Goal: Task Accomplishment & Management: Manage account settings

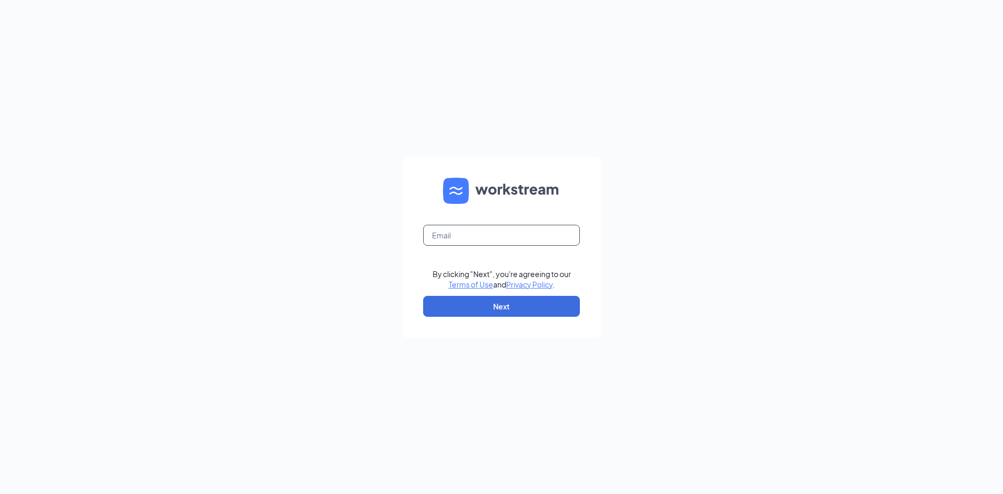
click at [448, 238] on input "text" at bounding box center [501, 235] width 157 height 21
click at [481, 234] on input "[EMAIL_ADDRESS][DOMAIN_NAME]" at bounding box center [501, 235] width 157 height 21
type input "[EMAIL_ADDRESS][DOMAIN_NAME]"
click at [483, 303] on button "Next" at bounding box center [501, 306] width 157 height 21
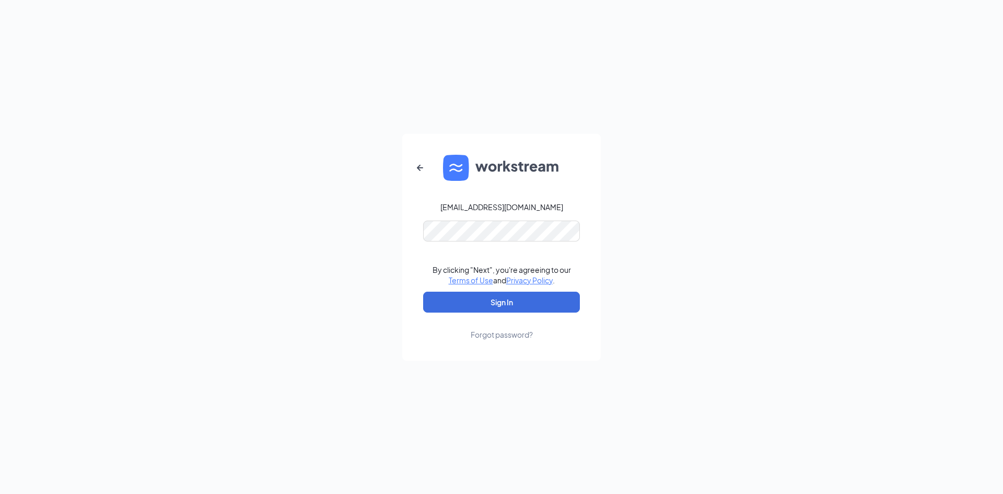
click at [471, 242] on form "[EMAIL_ADDRESS][DOMAIN_NAME] By clicking "Next", you're agreeing to our Terms o…" at bounding box center [501, 247] width 199 height 227
click at [423, 292] on button "Sign In" at bounding box center [501, 302] width 157 height 21
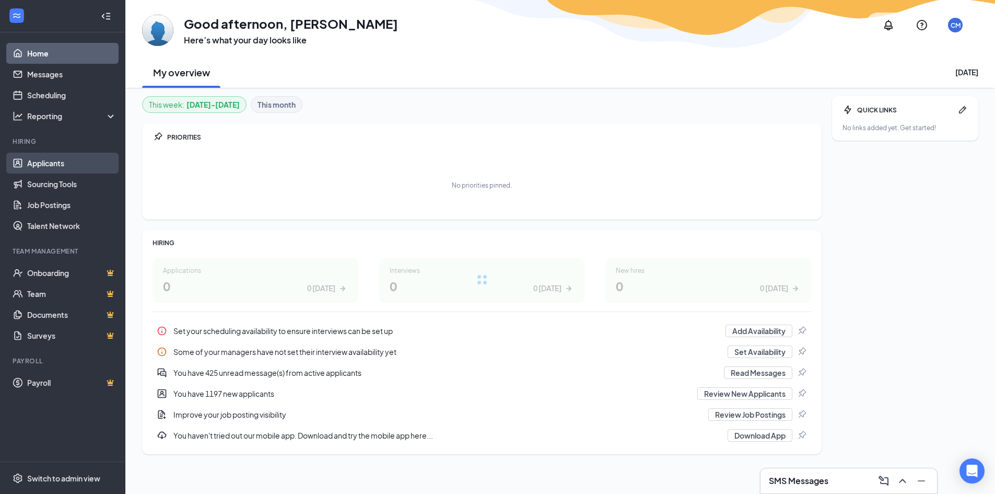
click at [52, 162] on link "Applicants" at bounding box center [71, 163] width 89 height 21
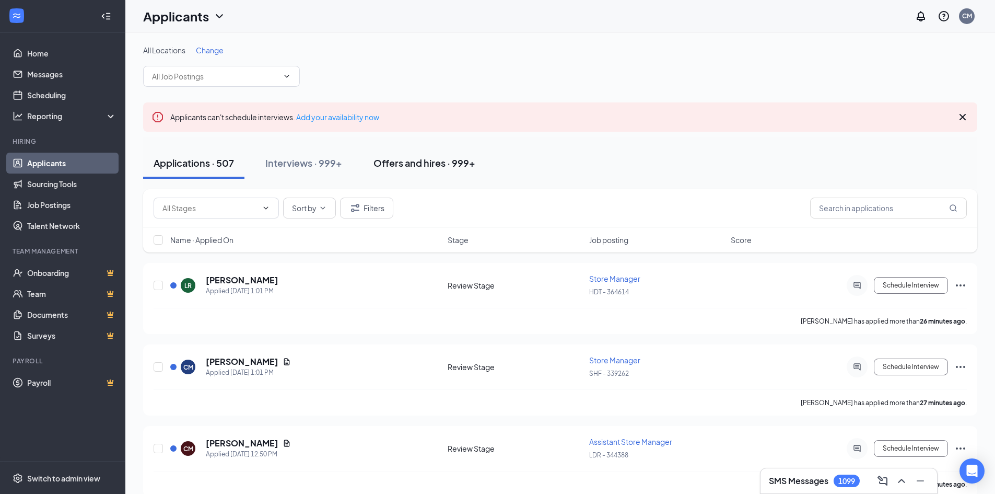
click at [439, 164] on div "Offers and hires · 999+" at bounding box center [425, 162] width 102 height 13
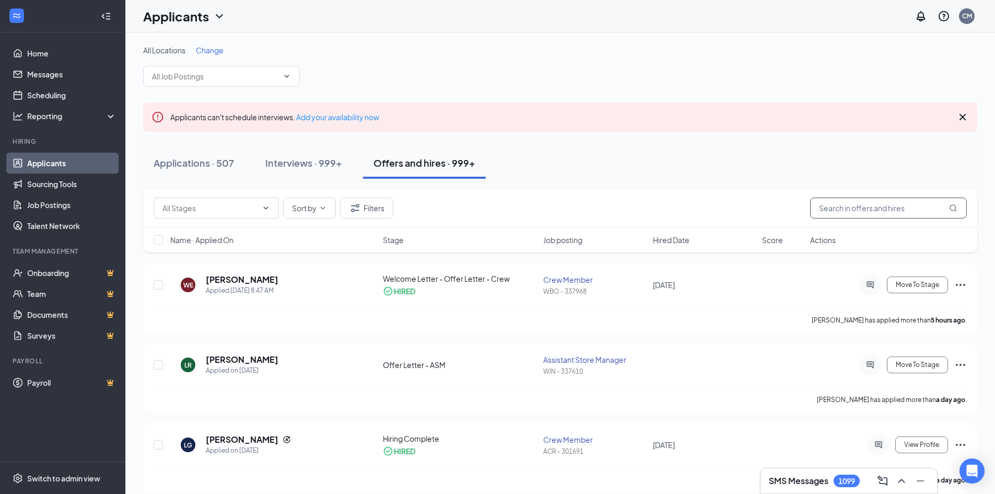
click at [856, 208] on input "text" at bounding box center [888, 208] width 157 height 21
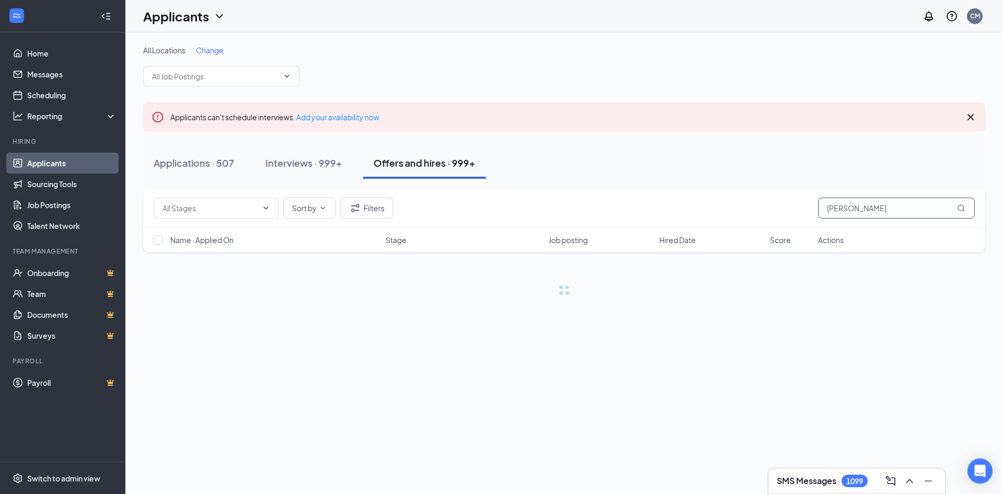
type input "santiago"
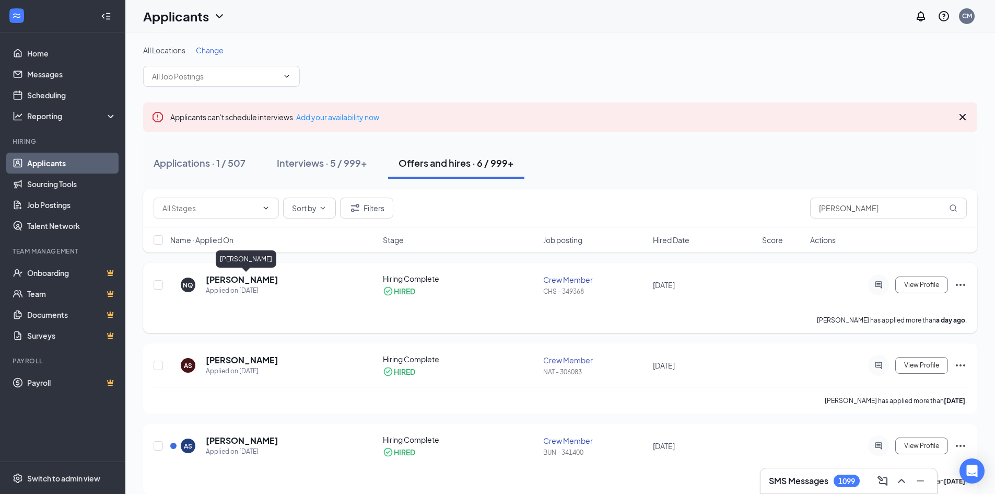
click at [262, 279] on h5 "Nayeli Quinones Santiago" at bounding box center [242, 279] width 73 height 11
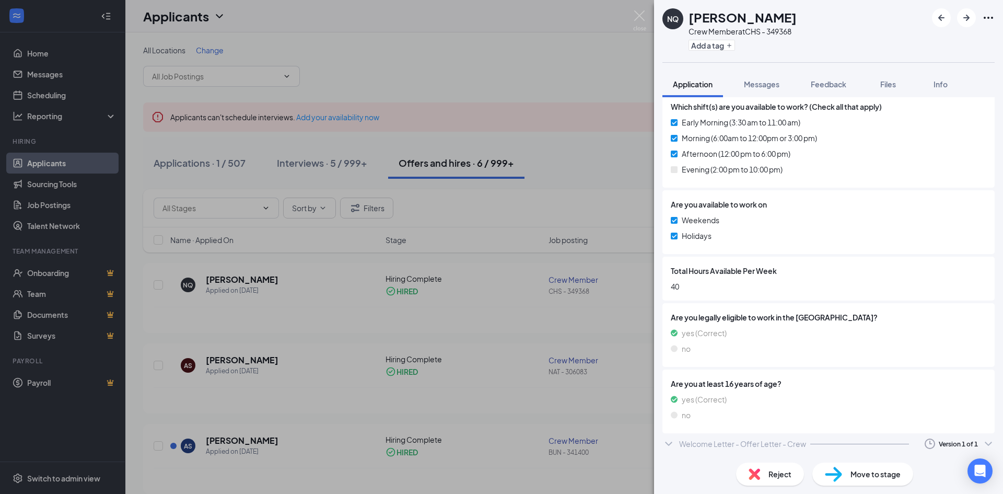
click at [732, 441] on div "Welcome Letter - Offer Letter - Crew" at bounding box center [742, 443] width 127 height 10
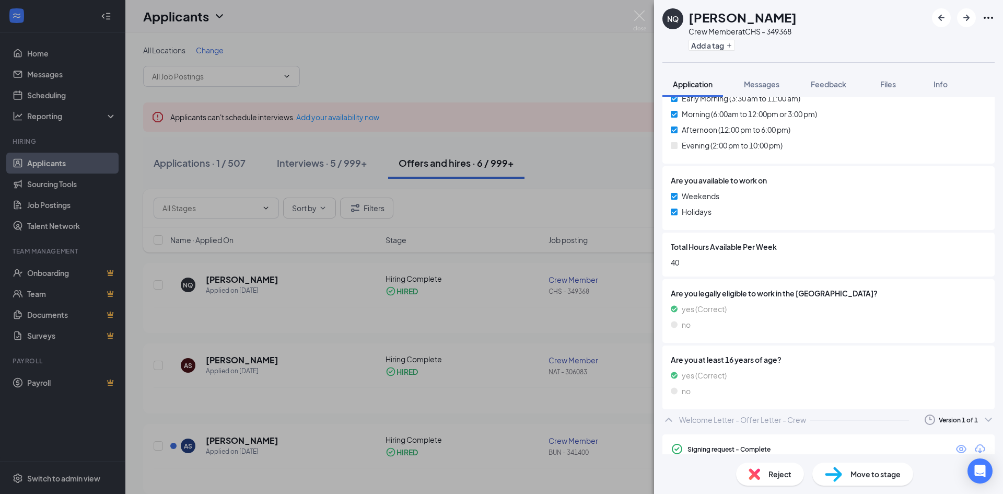
scroll to position [395, 0]
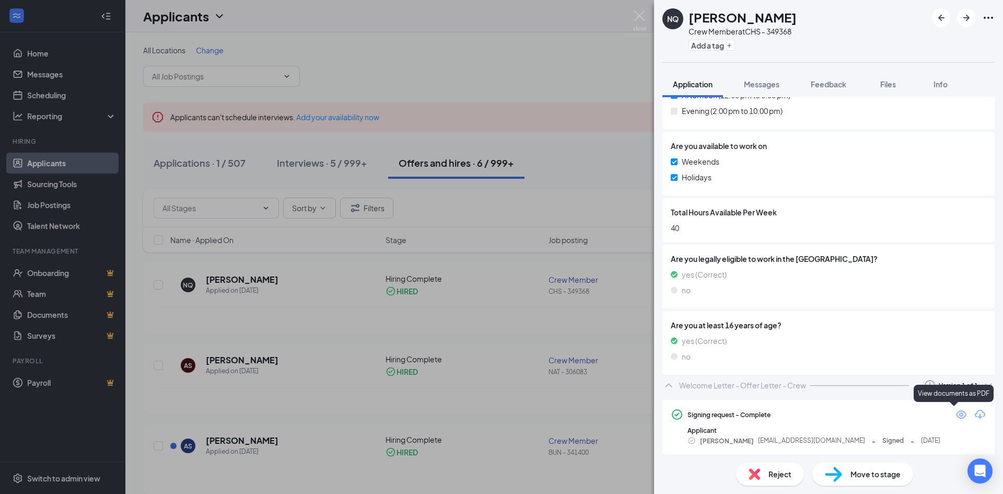
click at [956, 413] on icon "Eye" at bounding box center [961, 414] width 10 height 8
